Goal: Transaction & Acquisition: Purchase product/service

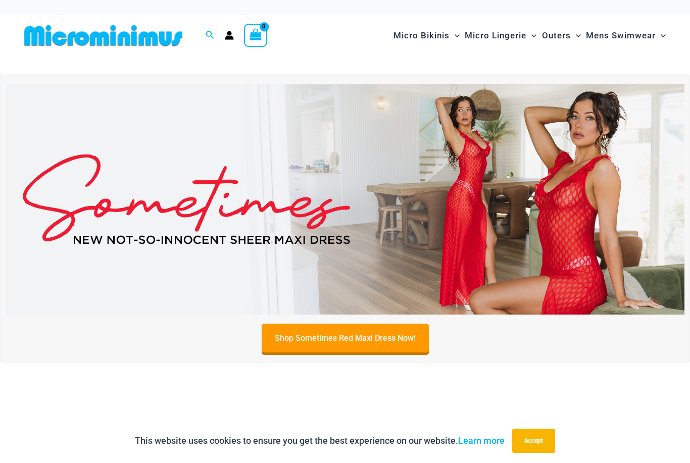
click at [532, 238] on img at bounding box center [345, 199] width 679 height 231
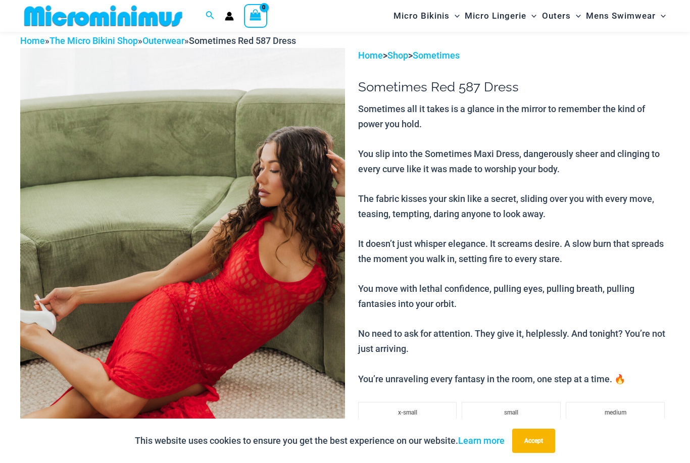
scroll to position [42, 0]
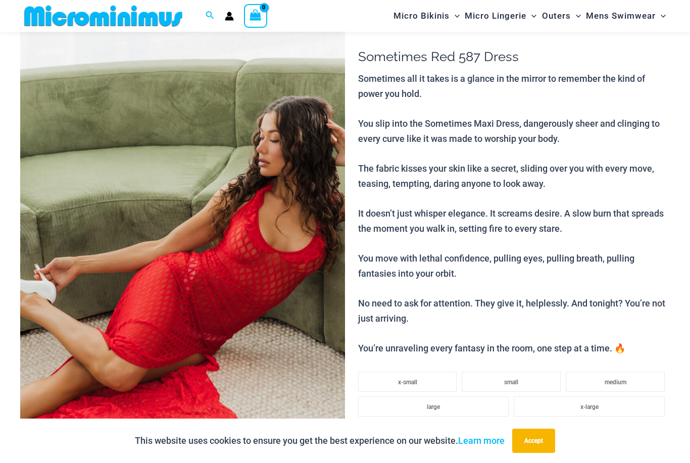
click at [262, 256] on img at bounding box center [182, 261] width 325 height 487
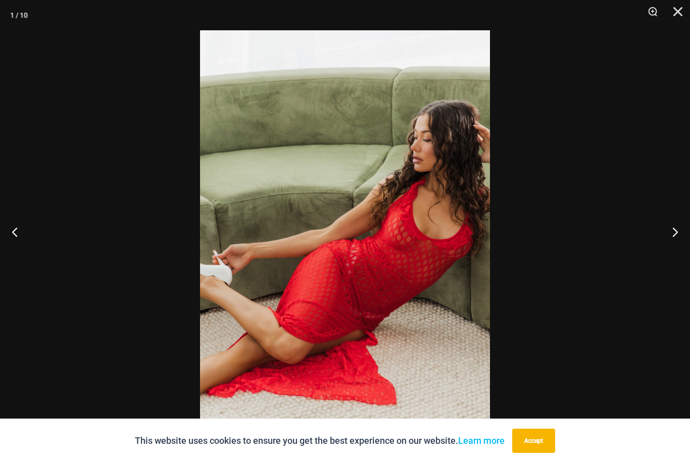
click at [416, 251] on img at bounding box center [345, 247] width 290 height 435
click at [425, 301] on img at bounding box center [345, 247] width 290 height 435
click at [652, 14] on button "Zoom" at bounding box center [648, 15] width 25 height 30
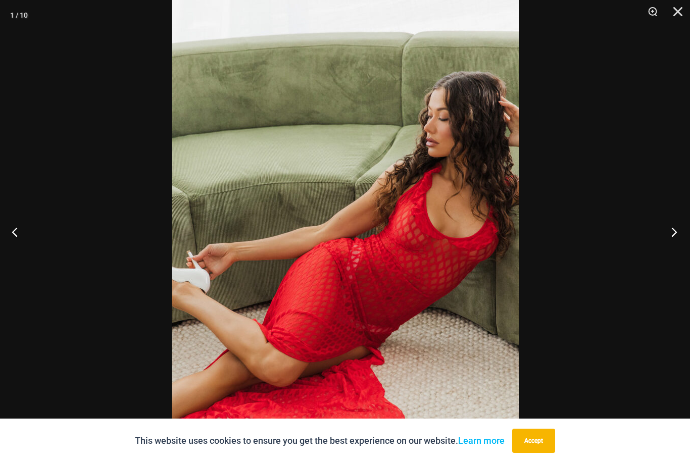
click at [676, 245] on button "Next" at bounding box center [671, 232] width 38 height 51
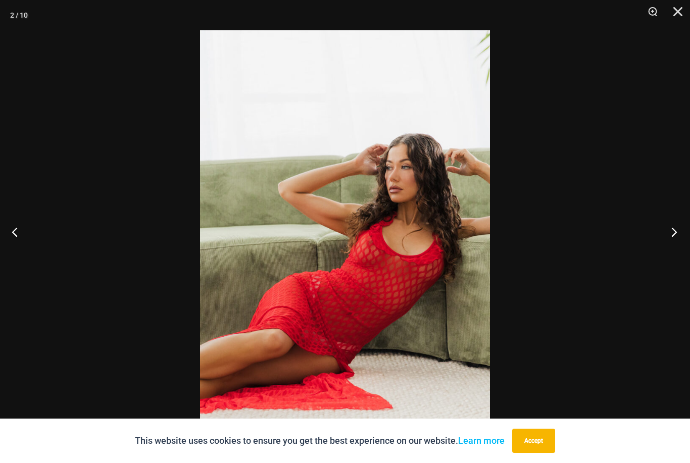
click at [675, 252] on button "Next" at bounding box center [671, 232] width 38 height 51
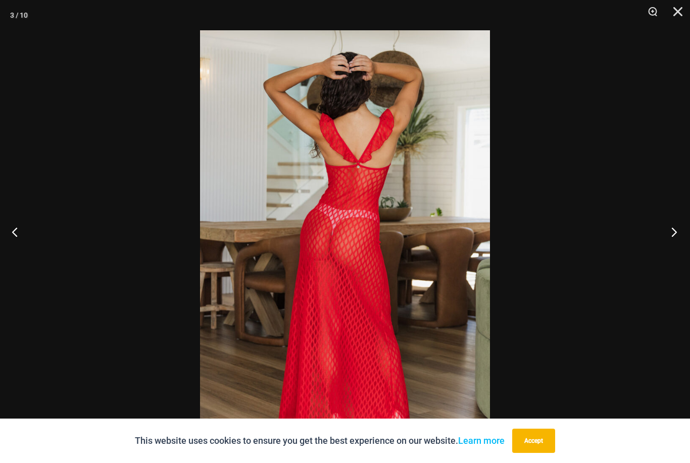
click at [675, 247] on button "Next" at bounding box center [671, 232] width 38 height 51
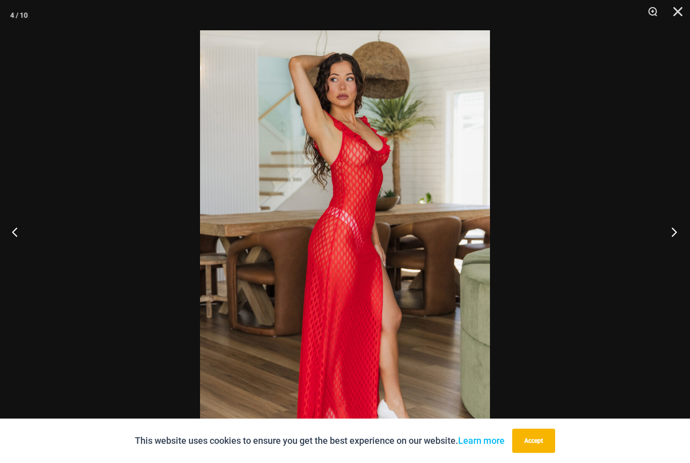
click at [679, 242] on button "Next" at bounding box center [671, 232] width 38 height 51
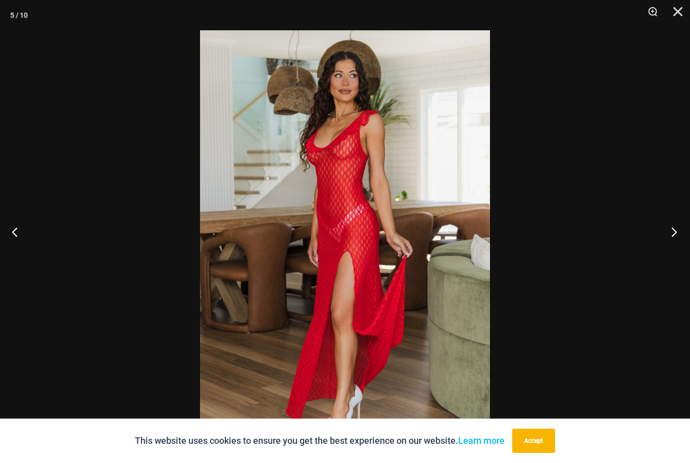
click at [683, 241] on button "Next" at bounding box center [671, 232] width 38 height 51
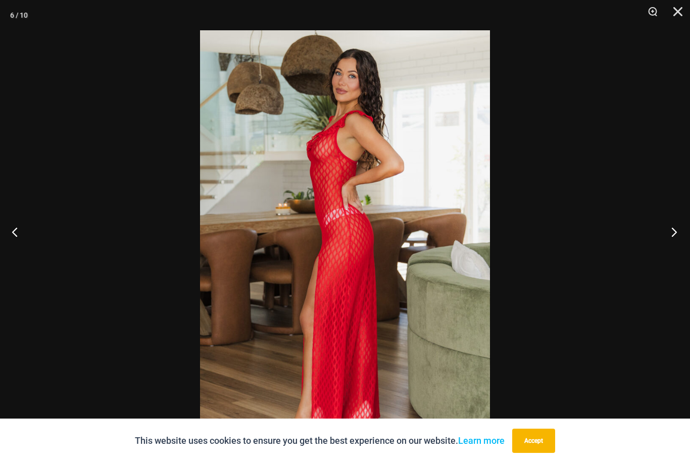
click at [682, 243] on button "Next" at bounding box center [671, 232] width 38 height 51
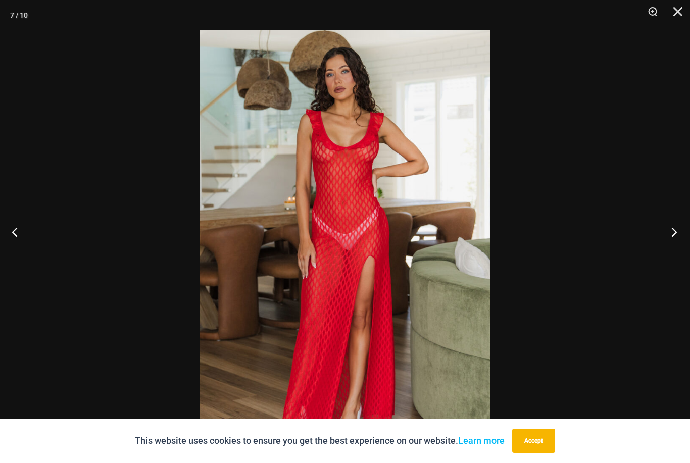
click at [687, 242] on button "Next" at bounding box center [671, 232] width 38 height 51
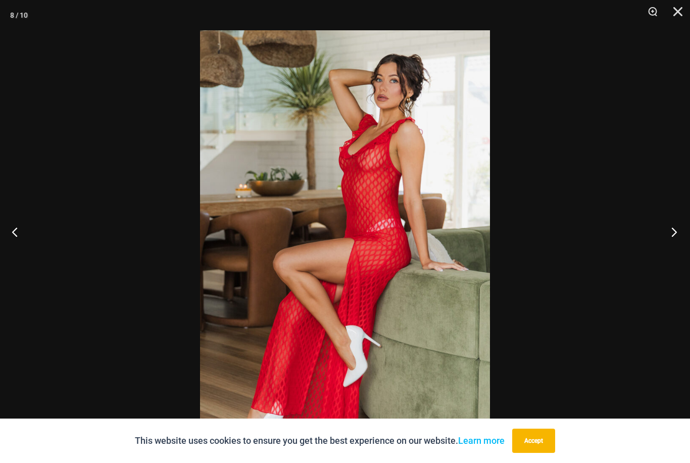
click at [675, 248] on button "Next" at bounding box center [671, 232] width 38 height 51
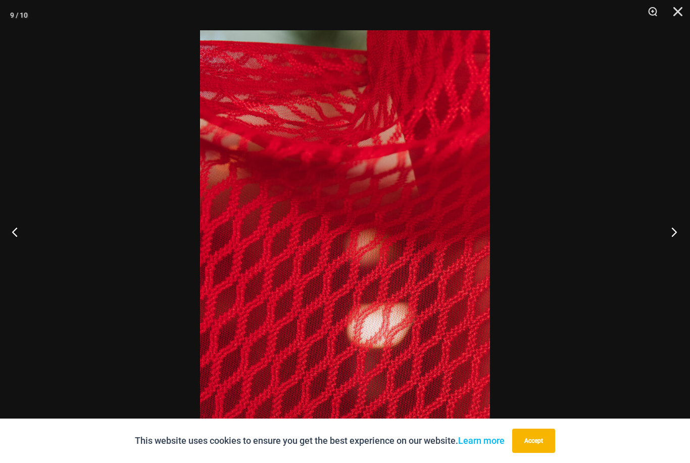
click at [677, 251] on button "Next" at bounding box center [671, 232] width 38 height 51
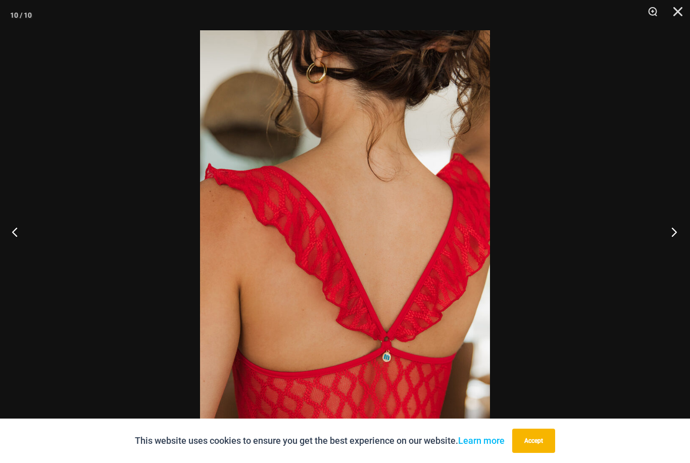
click at [684, 246] on button "Next" at bounding box center [671, 232] width 38 height 51
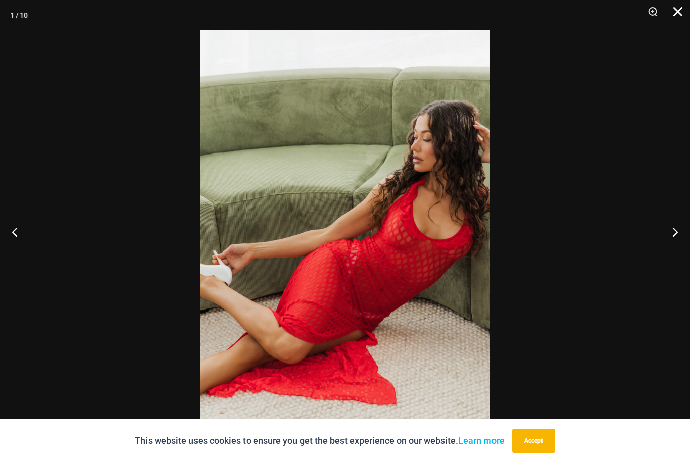
click at [681, 13] on button "Close" at bounding box center [674, 15] width 25 height 30
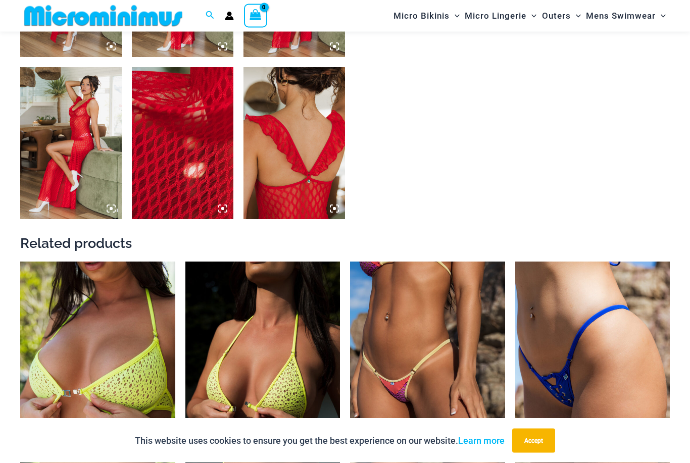
scroll to position [826, 0]
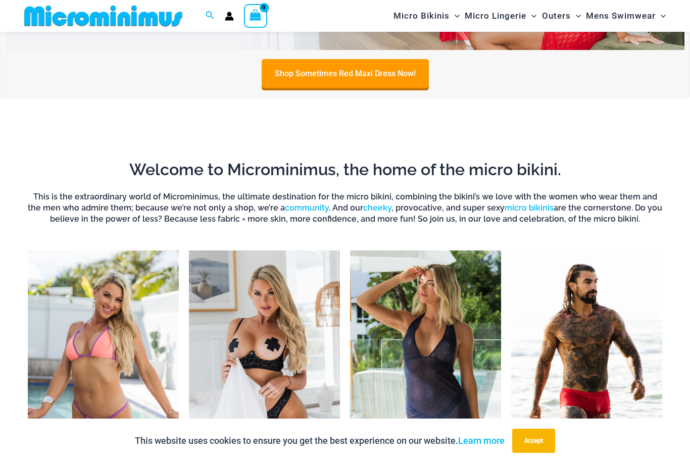
scroll to position [255, 0]
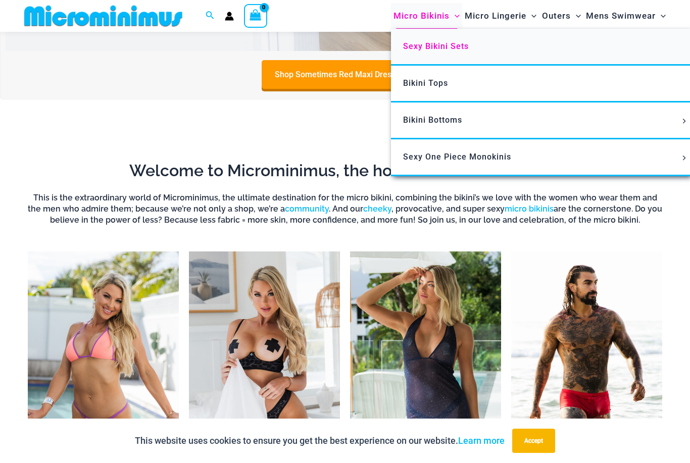
click at [442, 46] on span "Sexy Bikini Sets" at bounding box center [436, 46] width 66 height 10
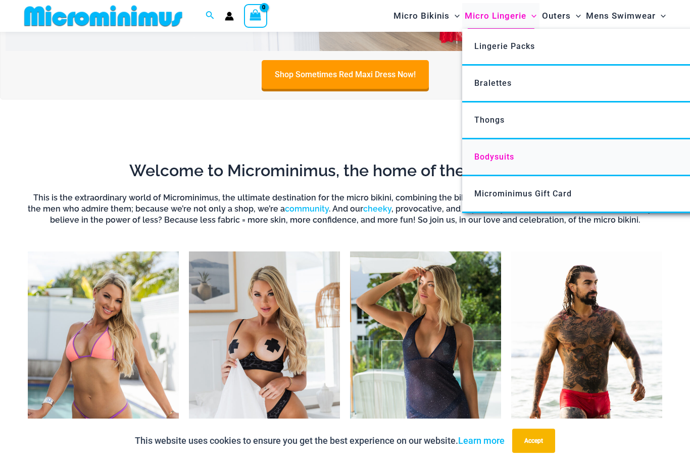
click at [499, 159] on span "Bodysuits" at bounding box center [494, 157] width 40 height 10
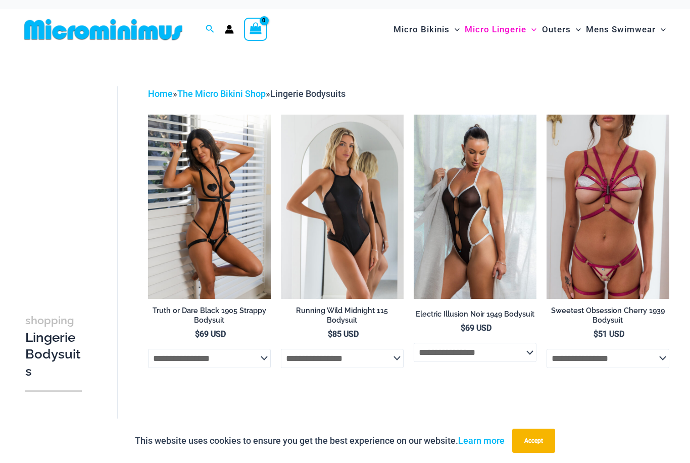
scroll to position [4, 0]
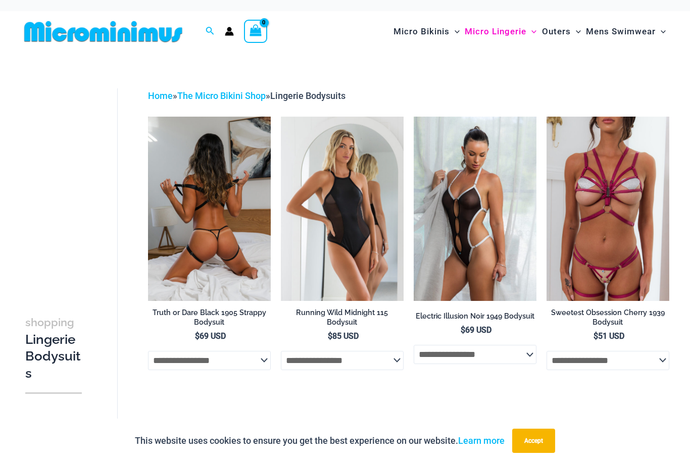
click at [224, 213] on img at bounding box center [209, 209] width 123 height 184
click at [226, 239] on img at bounding box center [209, 209] width 123 height 184
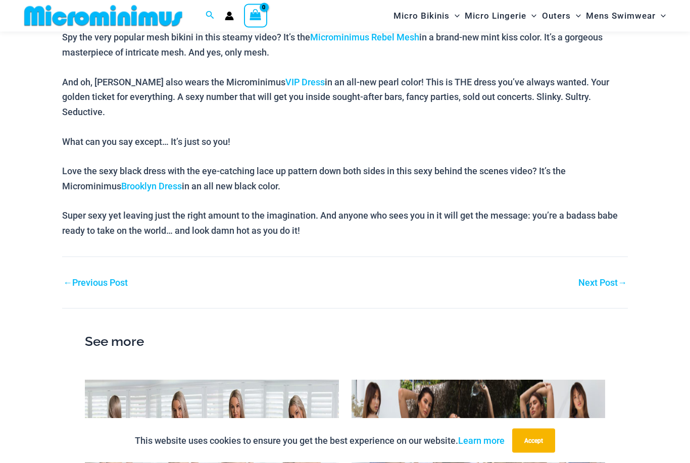
scroll to position [619, 0]
